Goal: Transaction & Acquisition: Purchase product/service

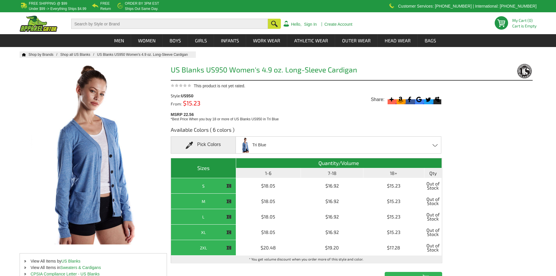
click at [435, 146] on span at bounding box center [436, 145] width 6 height 3
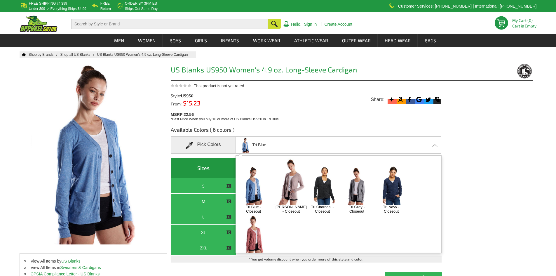
click at [359, 183] on img at bounding box center [357, 185] width 31 height 38
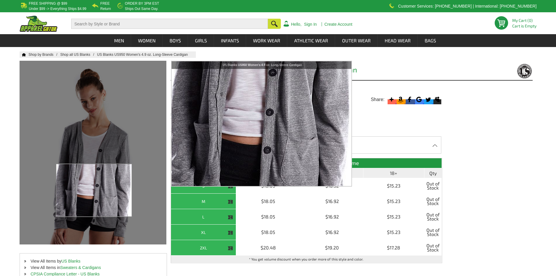
drag, startPoint x: 109, startPoint y: 166, endPoint x: 94, endPoint y: 190, distance: 28.8
click at [94, 190] on div at bounding box center [93, 153] width 147 height 184
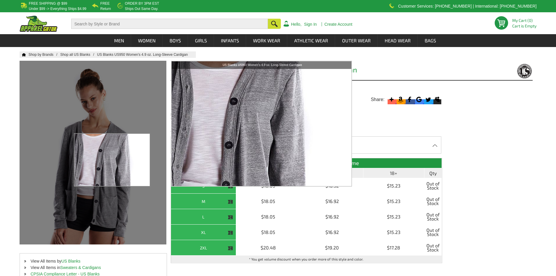
click at [112, 160] on div at bounding box center [93, 153] width 147 height 184
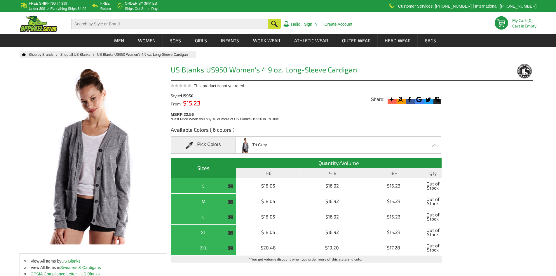
click at [345, 112] on div "MSRP 22.56 *Best Price When you buy 18 or more of US Blanks US950 in Tri Blue" at bounding box center [308, 116] width 274 height 11
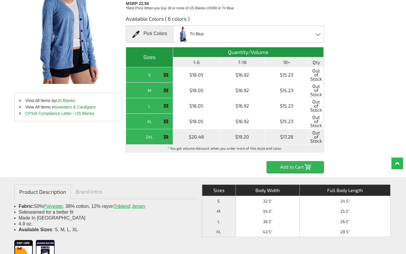
scroll to position [146, 0]
